Goal: Task Accomplishment & Management: Manage account settings

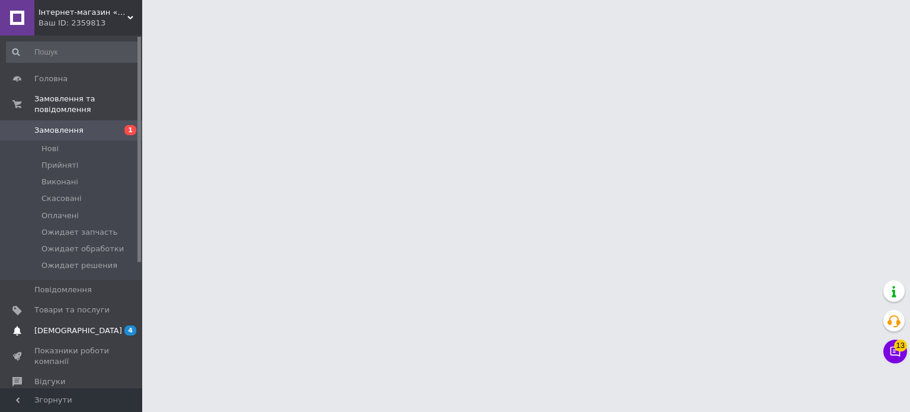
click at [87, 321] on link "[DEMOGRAPHIC_DATA] 4 0" at bounding box center [73, 331] width 146 height 20
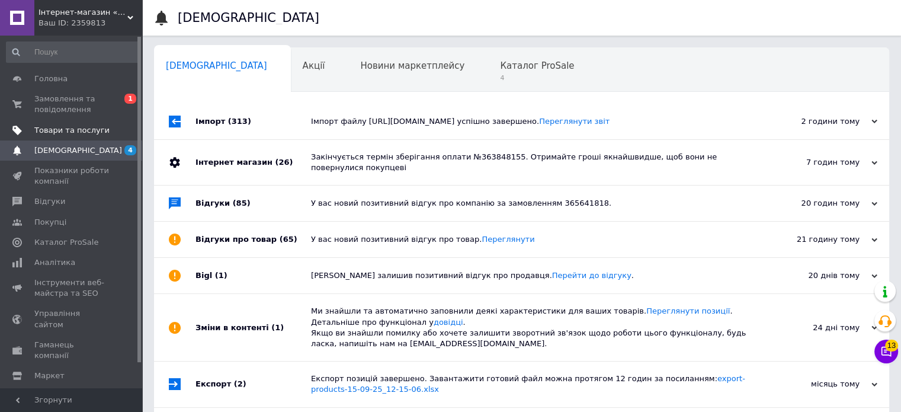
click at [52, 133] on span "Товари та послуги" at bounding box center [71, 130] width 75 height 11
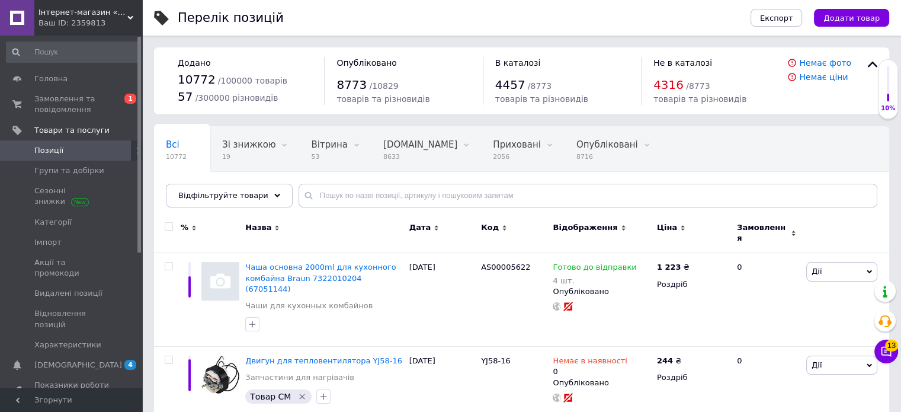
click at [476, 25] on div "Перелік позицій" at bounding box center [452, 18] width 549 height 36
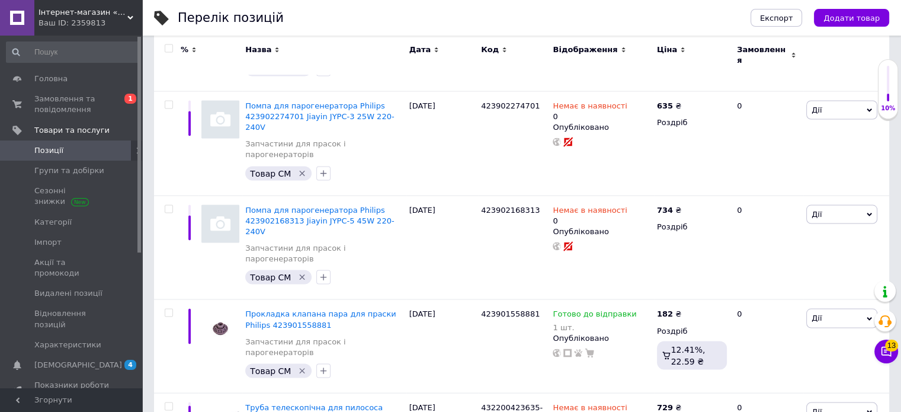
scroll to position [8520, 0]
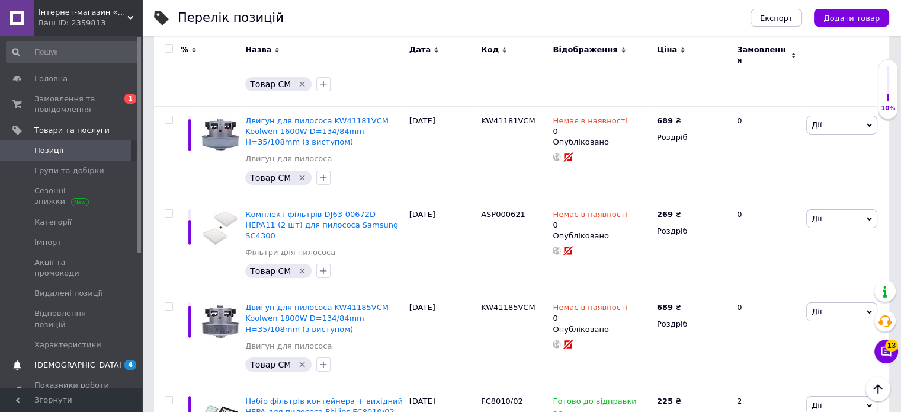
click at [73, 360] on span "[DEMOGRAPHIC_DATA]" at bounding box center [78, 365] width 88 height 11
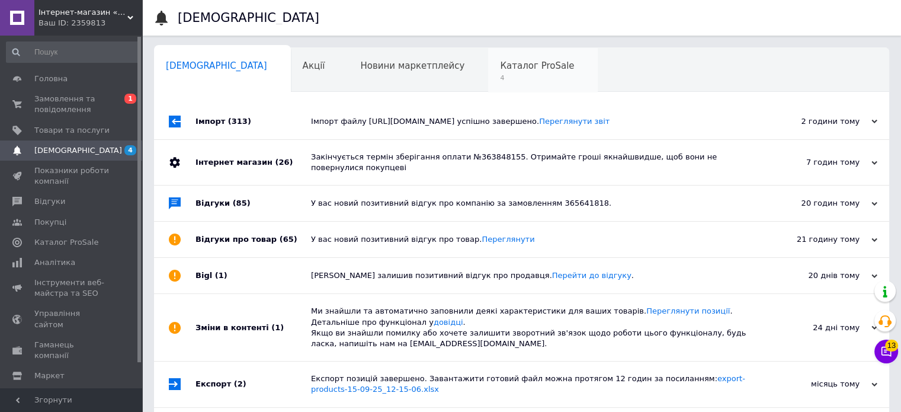
click at [488, 54] on div "Каталог ProSale 4" at bounding box center [543, 70] width 110 height 45
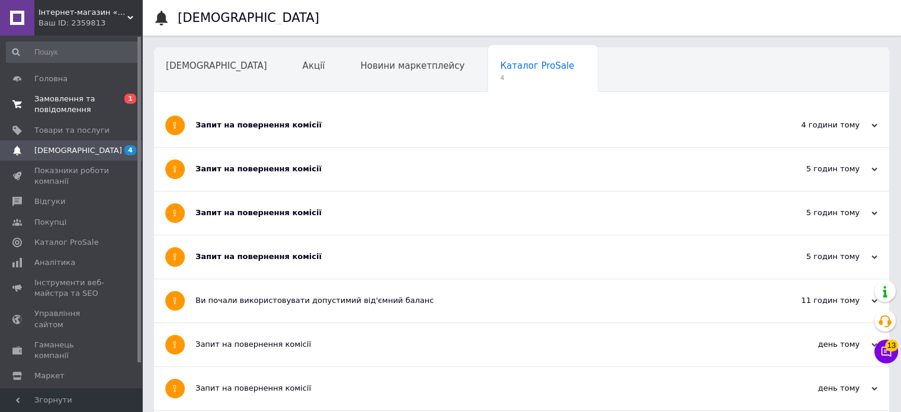
click at [69, 107] on span "Замовлення та повідомлення" at bounding box center [71, 104] width 75 height 21
